Goal: Task Accomplishment & Management: Use online tool/utility

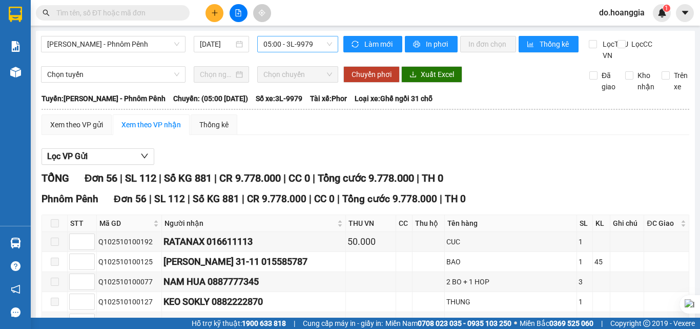
click at [313, 44] on span "05:00 - 3L-9979" at bounding box center [297, 43] width 69 height 15
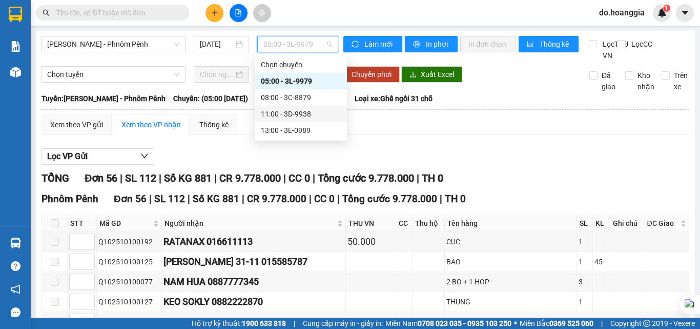
click at [313, 109] on div "11:00 - 3D-9938" at bounding box center [301, 113] width 80 height 11
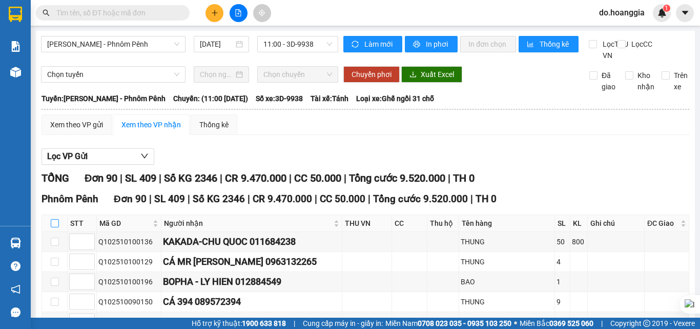
click at [53, 227] on input "checkbox" at bounding box center [55, 223] width 8 height 8
checkbox input "true"
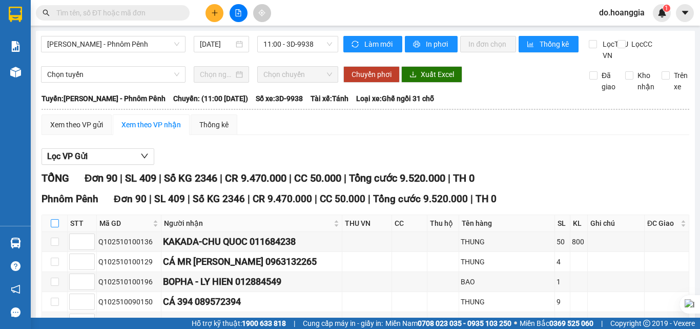
checkbox input "true"
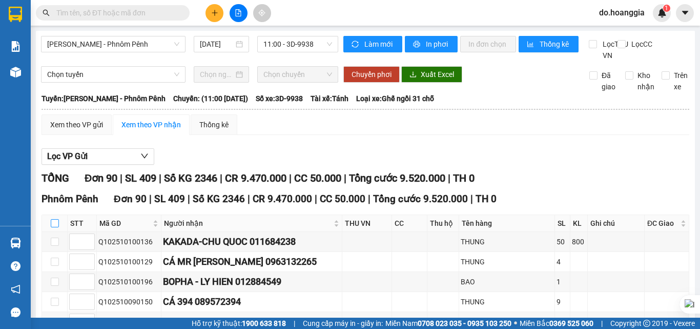
checkbox input "true"
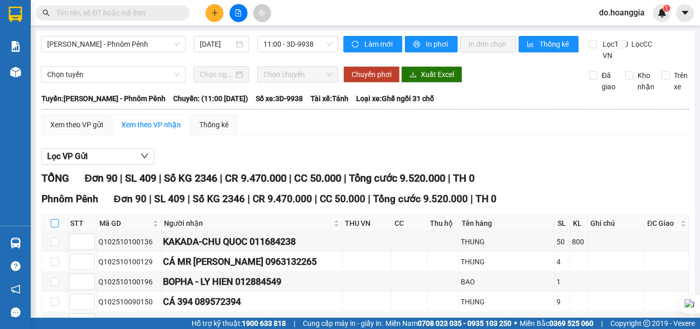
checkbox input "true"
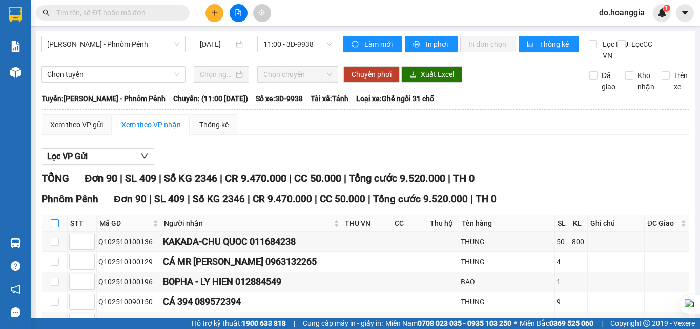
checkbox input "true"
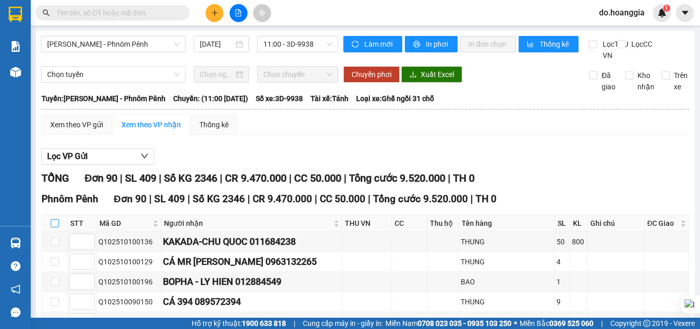
checkbox input "true"
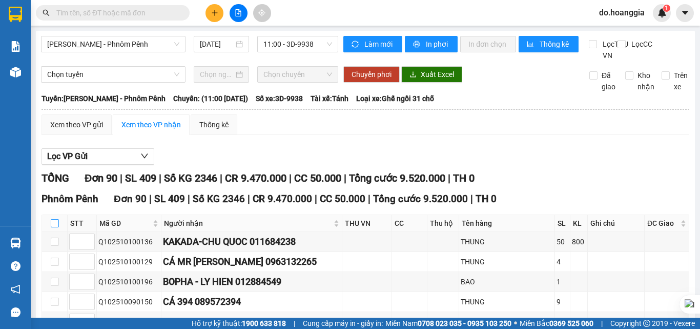
checkbox input "true"
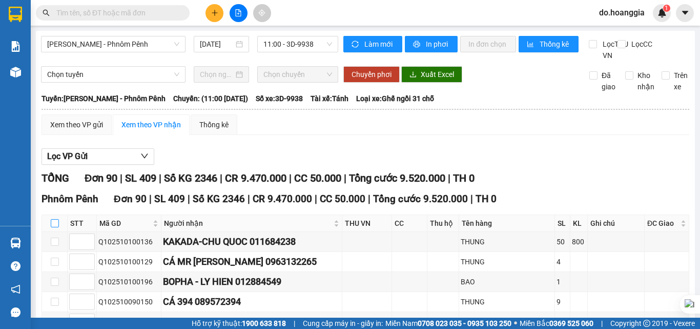
checkbox input "true"
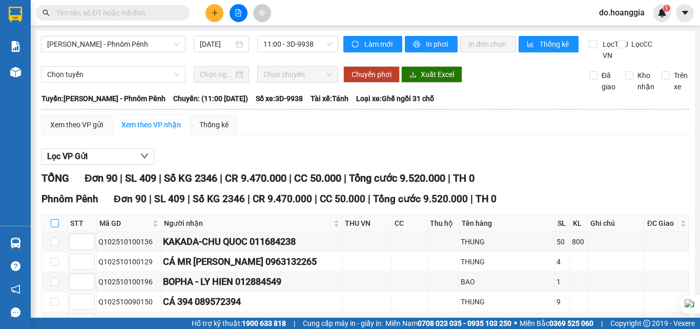
checkbox input "true"
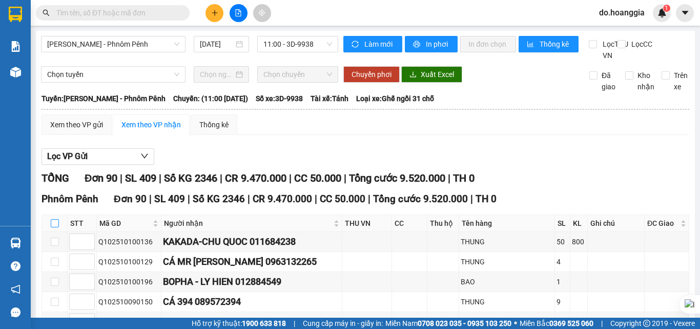
checkbox input "true"
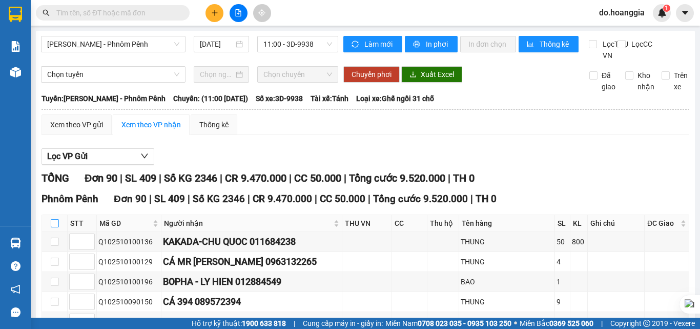
checkbox input "true"
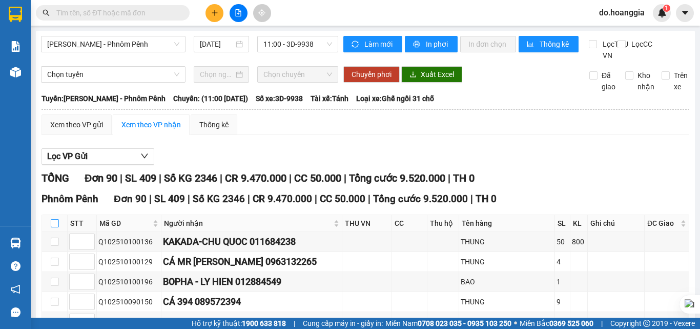
checkbox input "true"
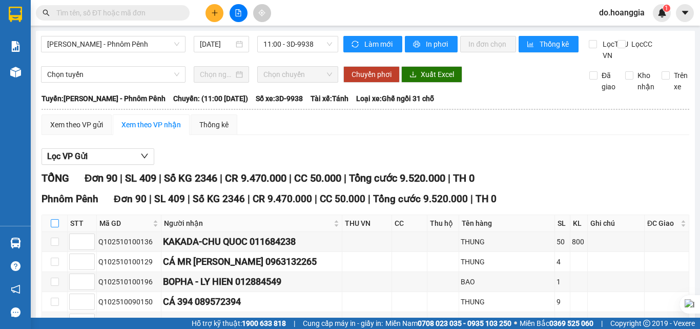
checkbox input "true"
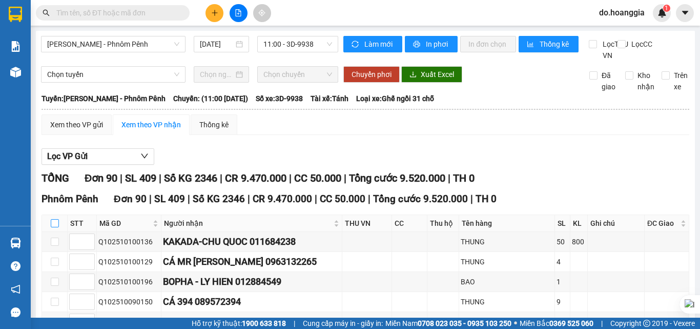
checkbox input "true"
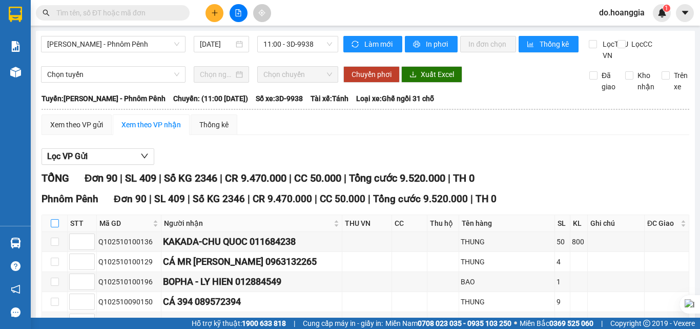
checkbox input "true"
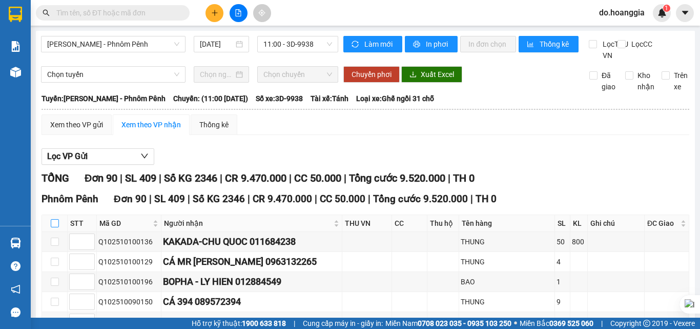
checkbox input "true"
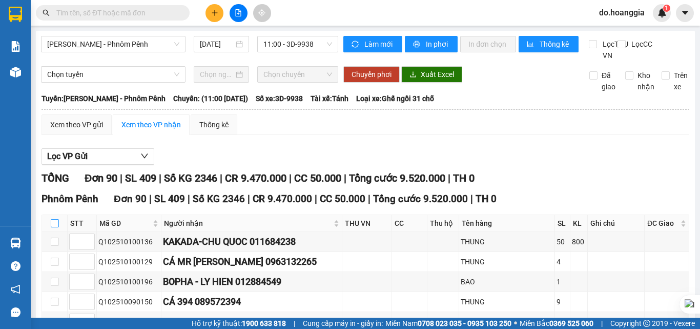
checkbox input "true"
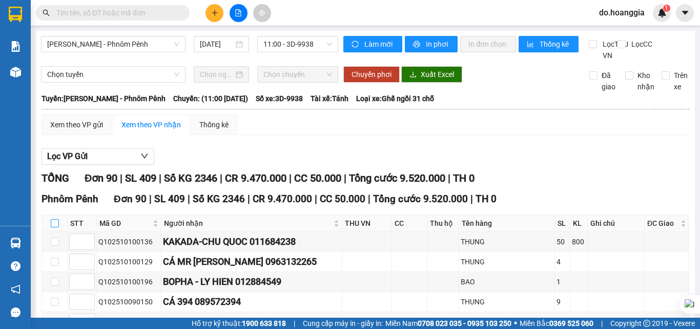
checkbox input "true"
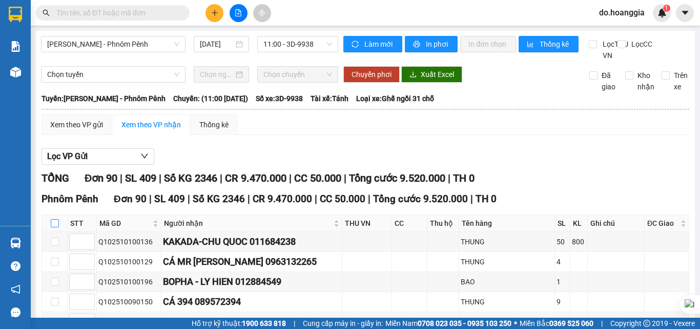
checkbox input "true"
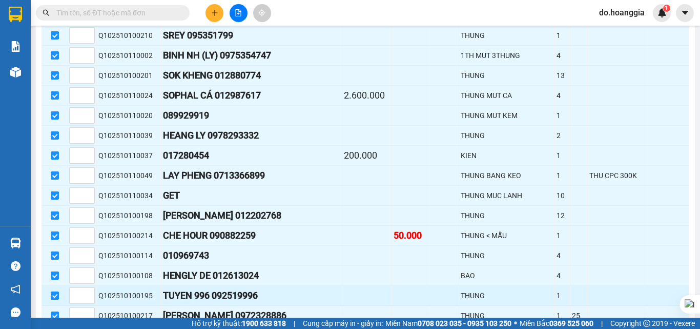
scroll to position [1777, 0]
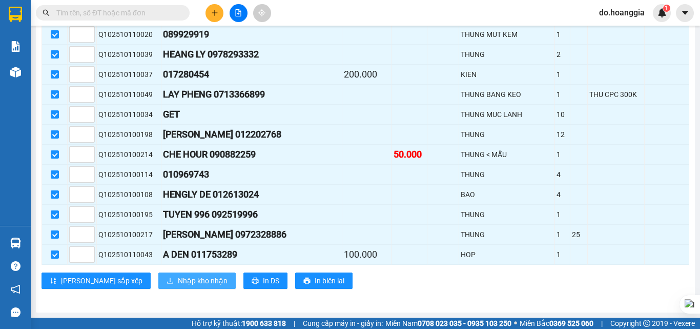
click at [178, 285] on span "Nhập kho nhận" at bounding box center [203, 280] width 50 height 11
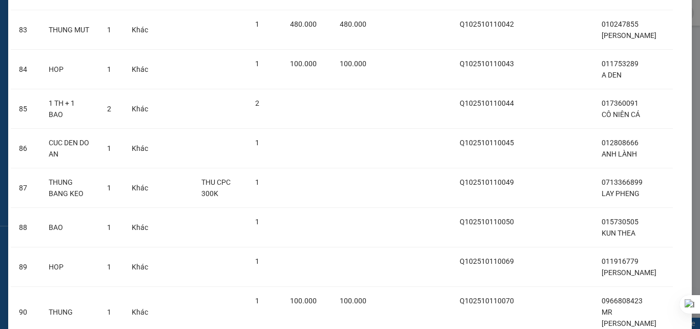
scroll to position [3350, 0]
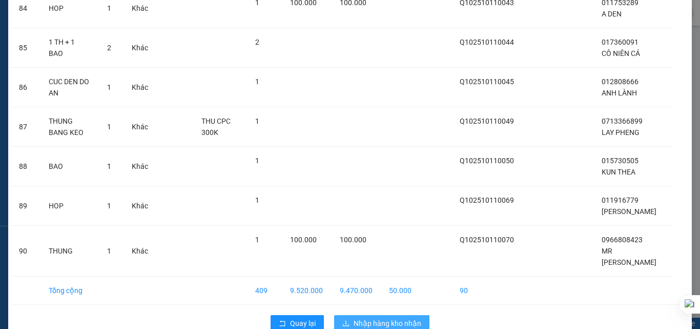
click at [408, 317] on span "Nhập hàng kho nhận" at bounding box center [388, 322] width 68 height 11
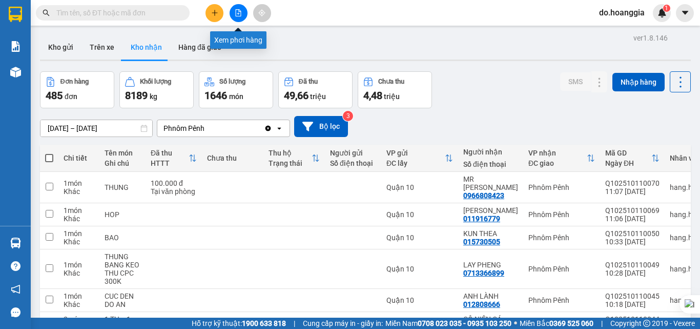
click at [237, 17] on button at bounding box center [239, 13] width 18 height 18
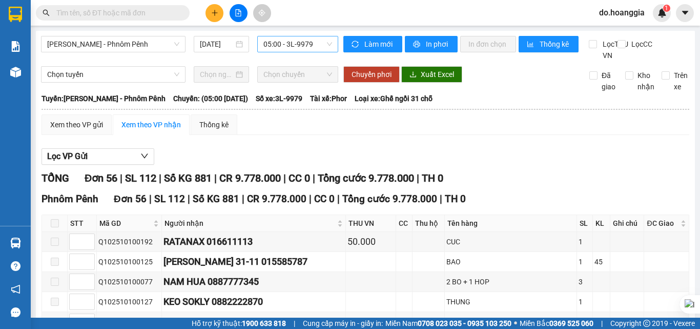
click at [300, 37] on span "05:00 - 3L-9979" at bounding box center [297, 43] width 69 height 15
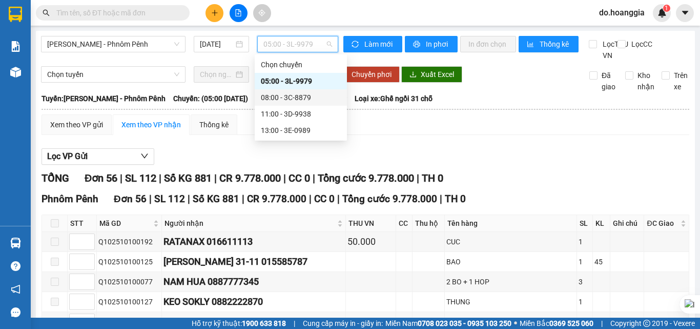
click at [299, 96] on div "08:00 - 3C-8879" at bounding box center [301, 97] width 80 height 11
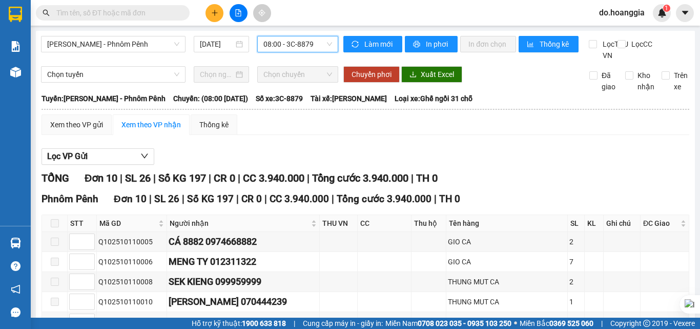
click at [289, 45] on span "08:00 - 3C-8879" at bounding box center [297, 43] width 69 height 15
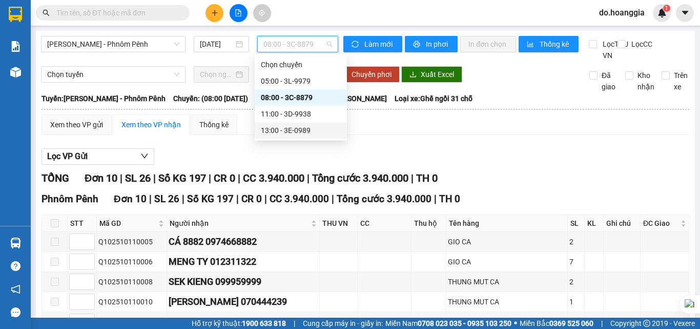
click at [294, 128] on div "13:00 - 3E-0989" at bounding box center [301, 130] width 80 height 11
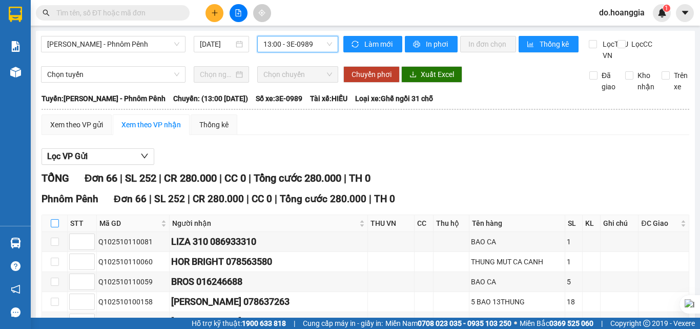
click at [56, 227] on input "checkbox" at bounding box center [55, 223] width 8 height 8
checkbox input "true"
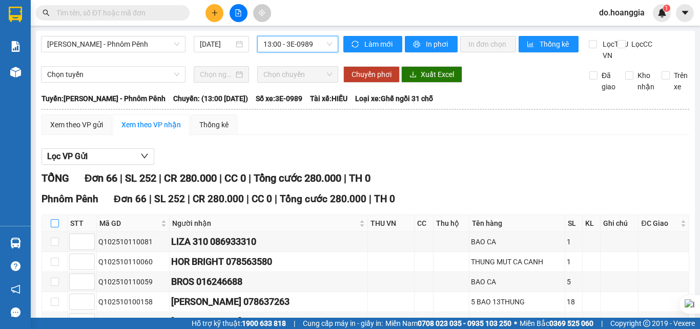
checkbox input "true"
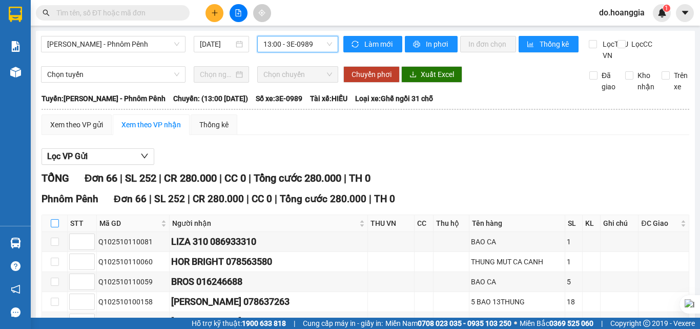
checkbox input "true"
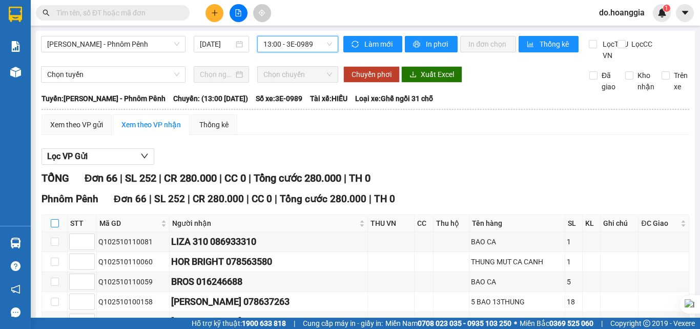
checkbox input "true"
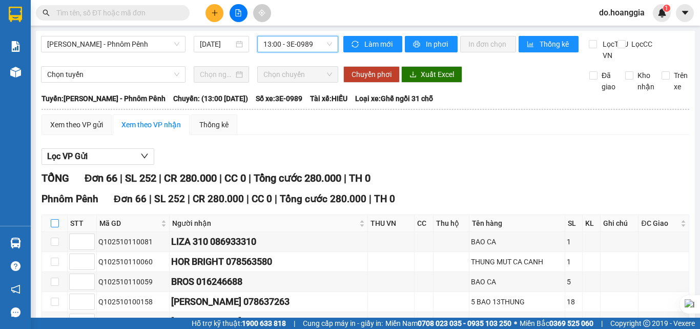
checkbox input "true"
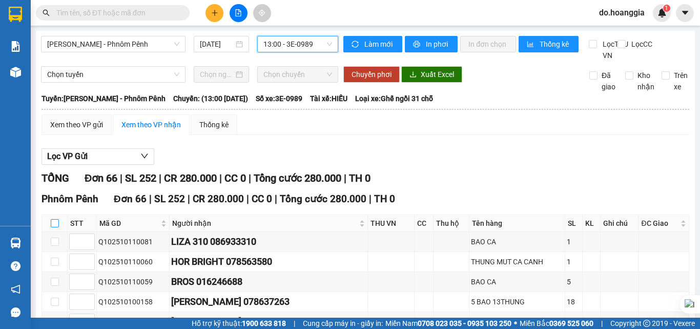
checkbox input "true"
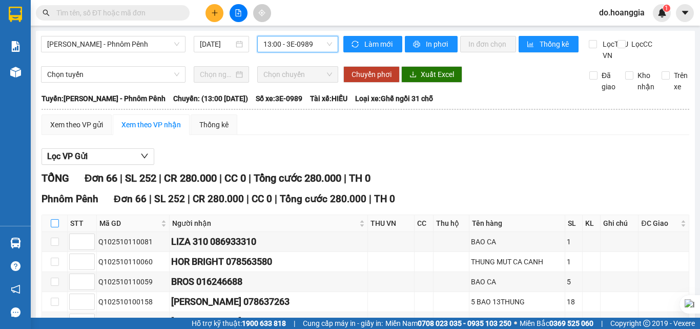
checkbox input "true"
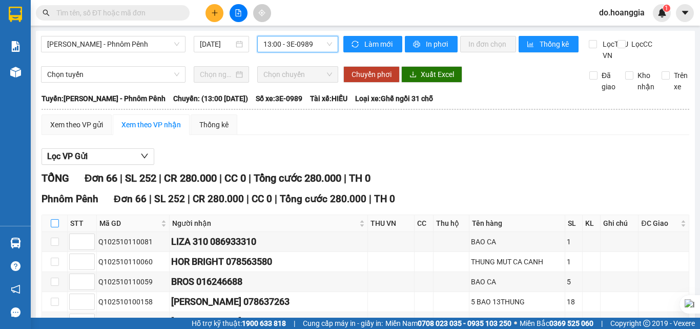
checkbox input "true"
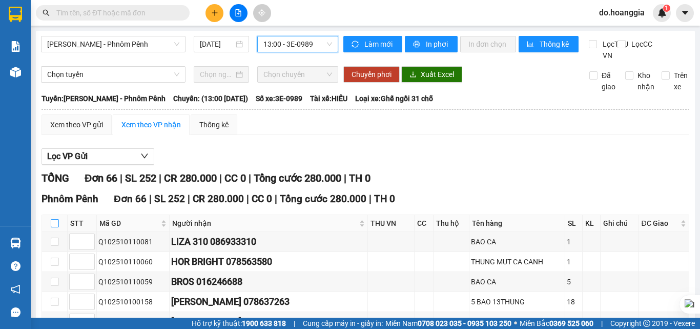
checkbox input "true"
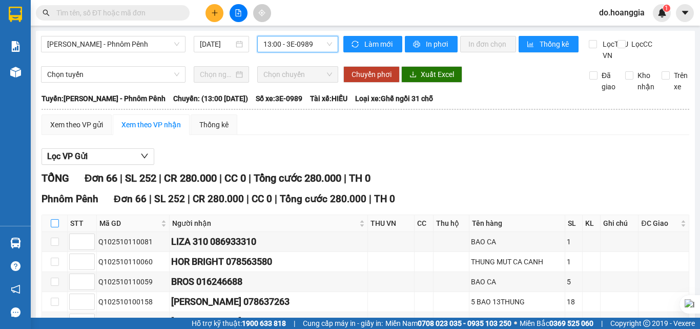
checkbox input "true"
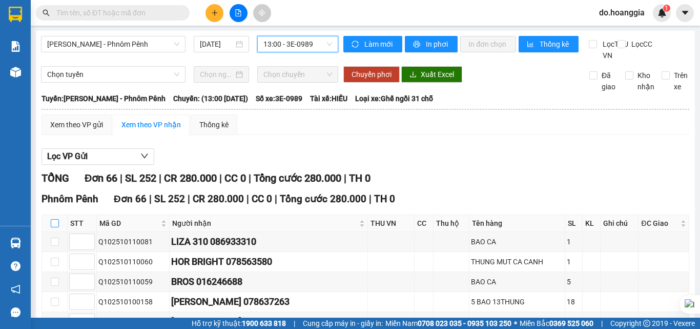
checkbox input "true"
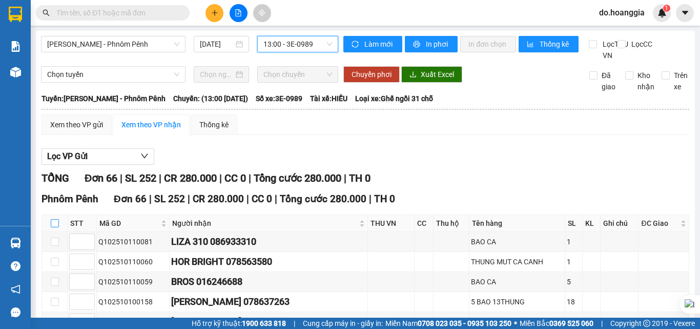
checkbox input "true"
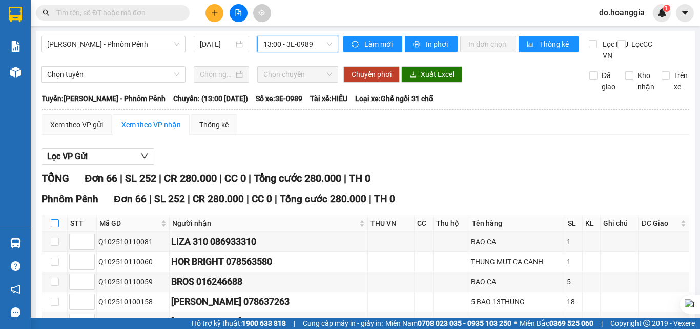
checkbox input "true"
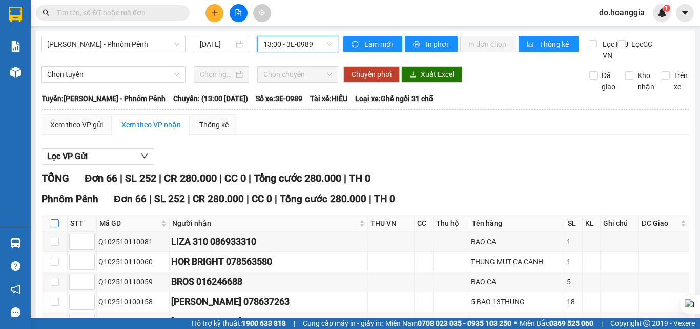
checkbox input "true"
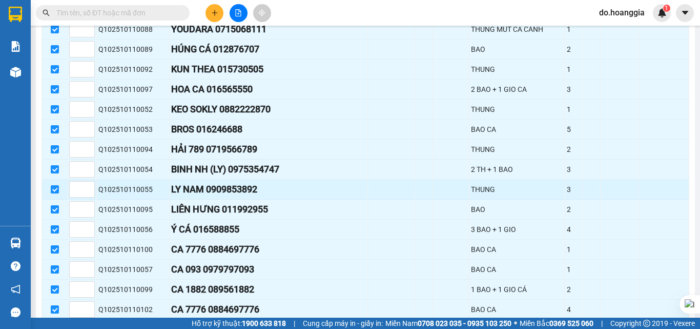
scroll to position [1298, 0]
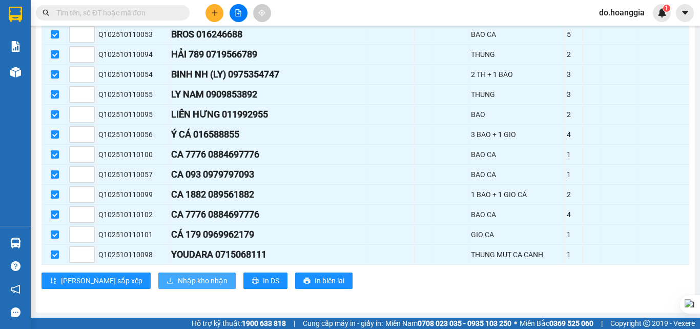
click at [178, 276] on span "Nhập kho nhận" at bounding box center [203, 280] width 50 height 11
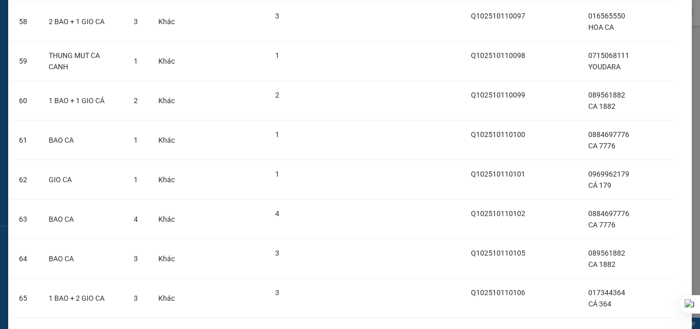
scroll to position [2403, 0]
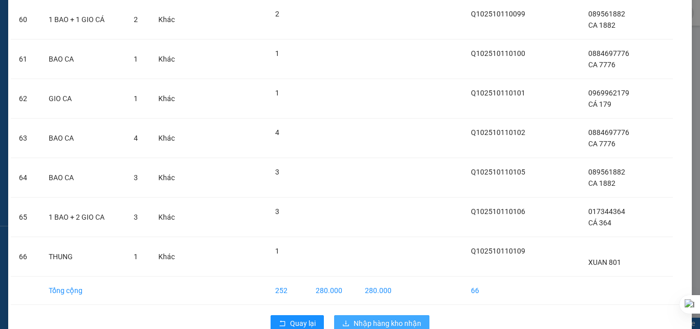
click at [398, 317] on span "Nhập hàng kho nhận" at bounding box center [388, 322] width 68 height 11
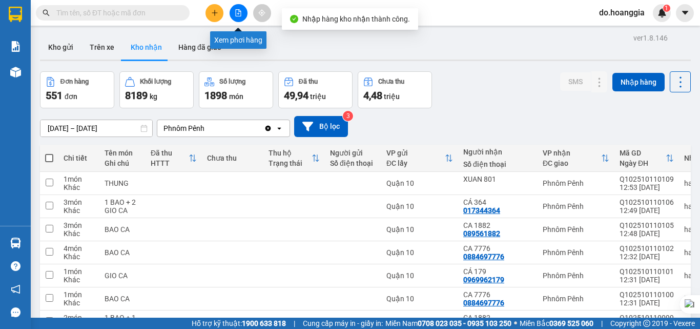
click at [240, 14] on icon "file-add" at bounding box center [238, 12] width 7 height 7
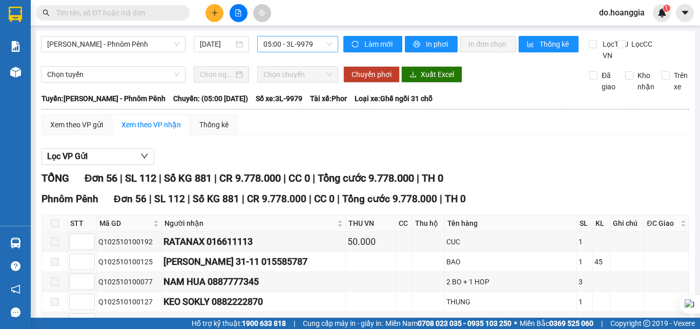
click at [309, 42] on span "05:00 - 3L-9979" at bounding box center [297, 43] width 69 height 15
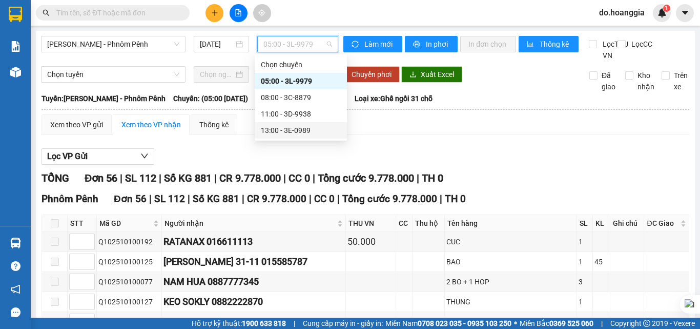
click at [309, 130] on div "13:00 - 3E-0989" at bounding box center [301, 130] width 80 height 11
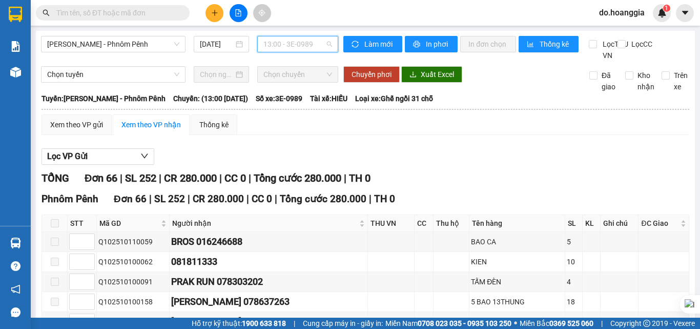
click at [316, 44] on span "13:00 - 3E-0989" at bounding box center [297, 43] width 69 height 15
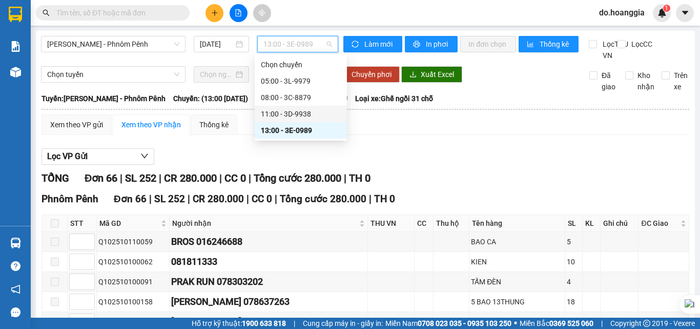
click at [308, 111] on div "11:00 - 3D-9938" at bounding box center [301, 113] width 80 height 11
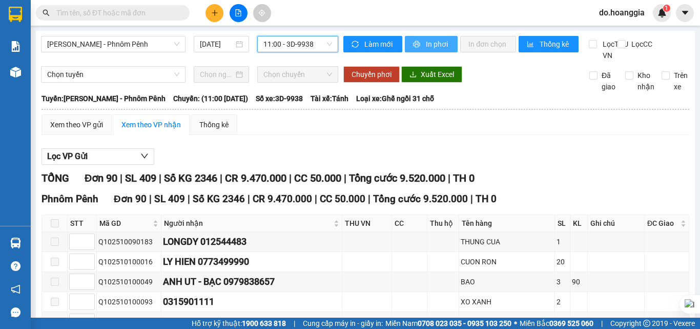
click at [429, 45] on span "In phơi" at bounding box center [438, 43] width 24 height 11
click at [295, 40] on span "11:00 - 3D-9938" at bounding box center [297, 43] width 69 height 15
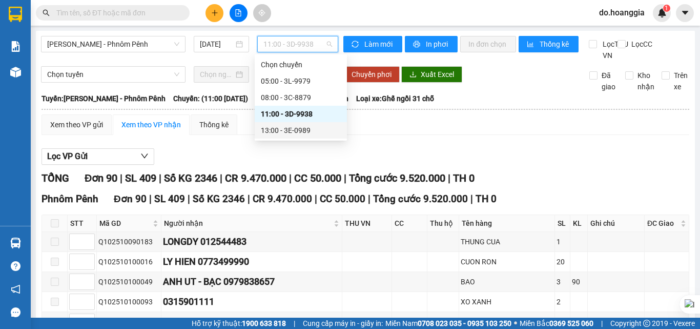
click at [305, 130] on div "13:00 - 3E-0989" at bounding box center [301, 130] width 80 height 11
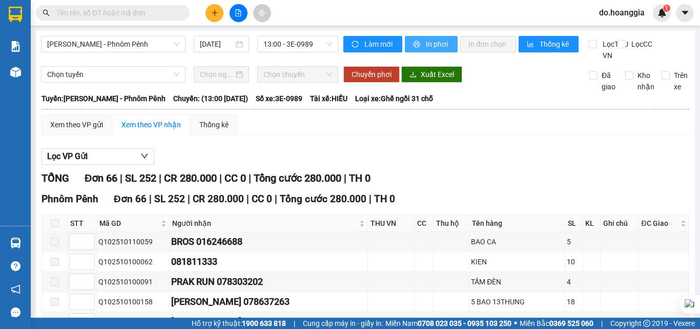
click at [441, 44] on span "In phơi" at bounding box center [438, 43] width 24 height 11
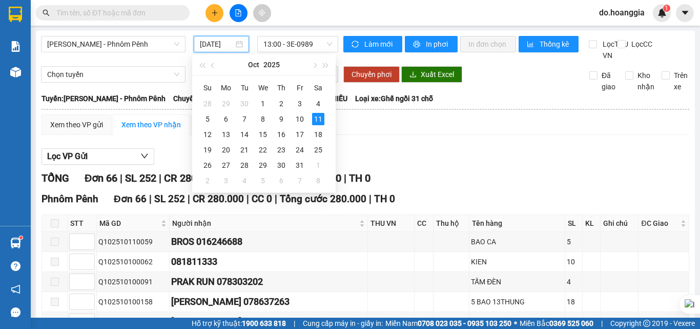
click at [217, 40] on input "[DATE]" at bounding box center [217, 43] width 34 height 11
